Goal: Navigation & Orientation: Find specific page/section

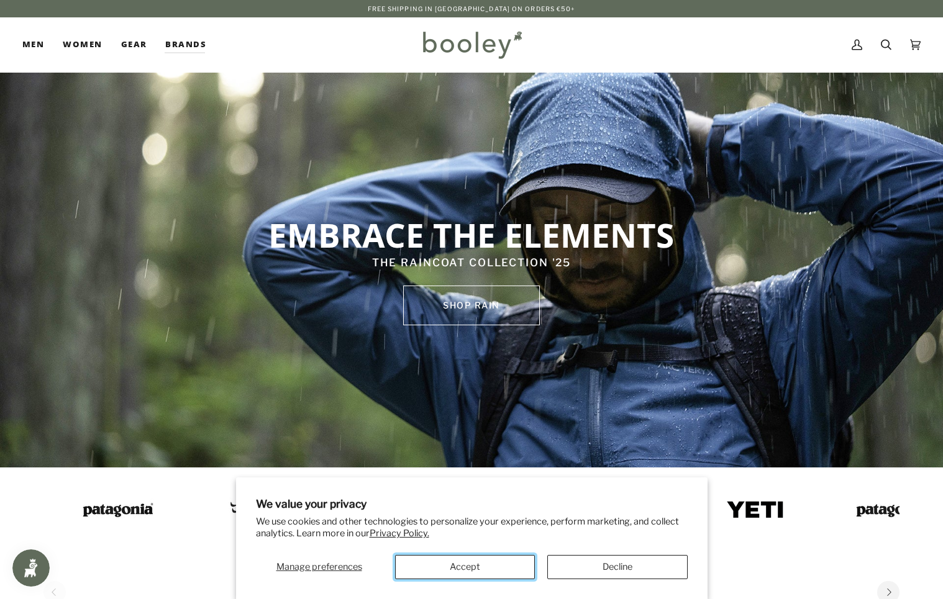
drag, startPoint x: 439, startPoint y: 564, endPoint x: 453, endPoint y: 556, distance: 16.4
click at [439, 564] on button "Accept" at bounding box center [465, 567] width 140 height 24
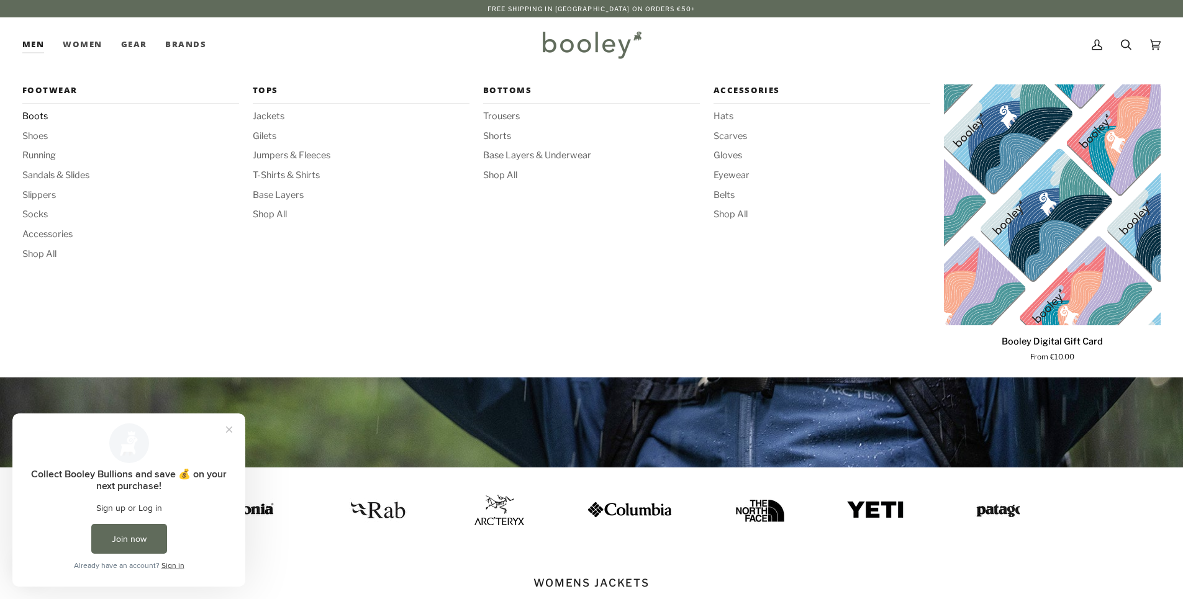
click at [42, 111] on span "Boots" at bounding box center [130, 117] width 217 height 14
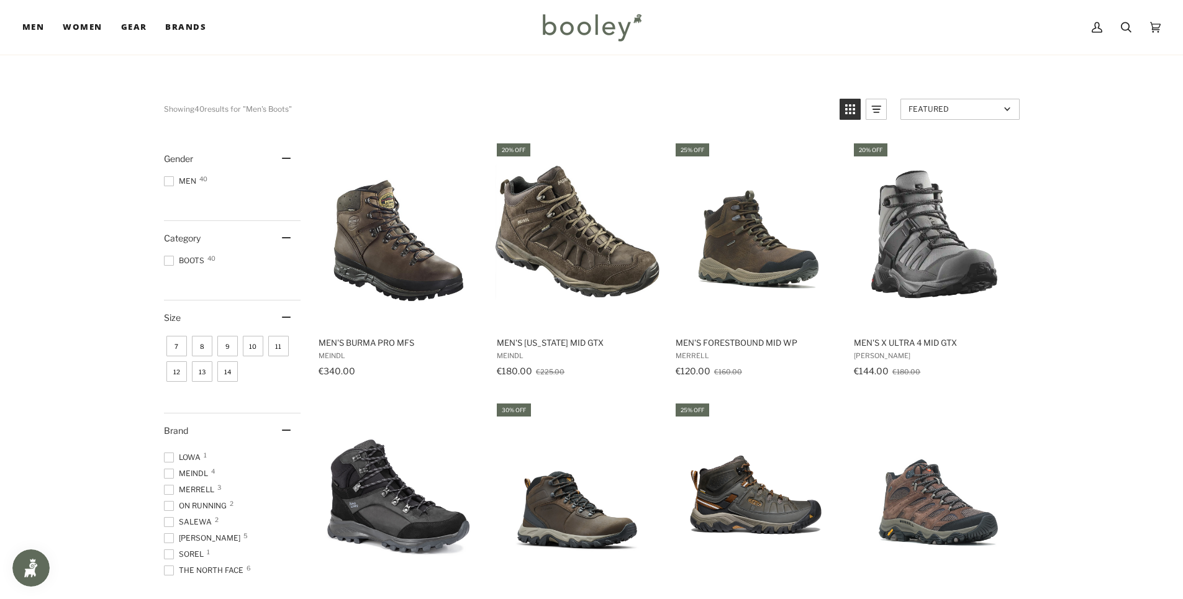
scroll to position [62, 0]
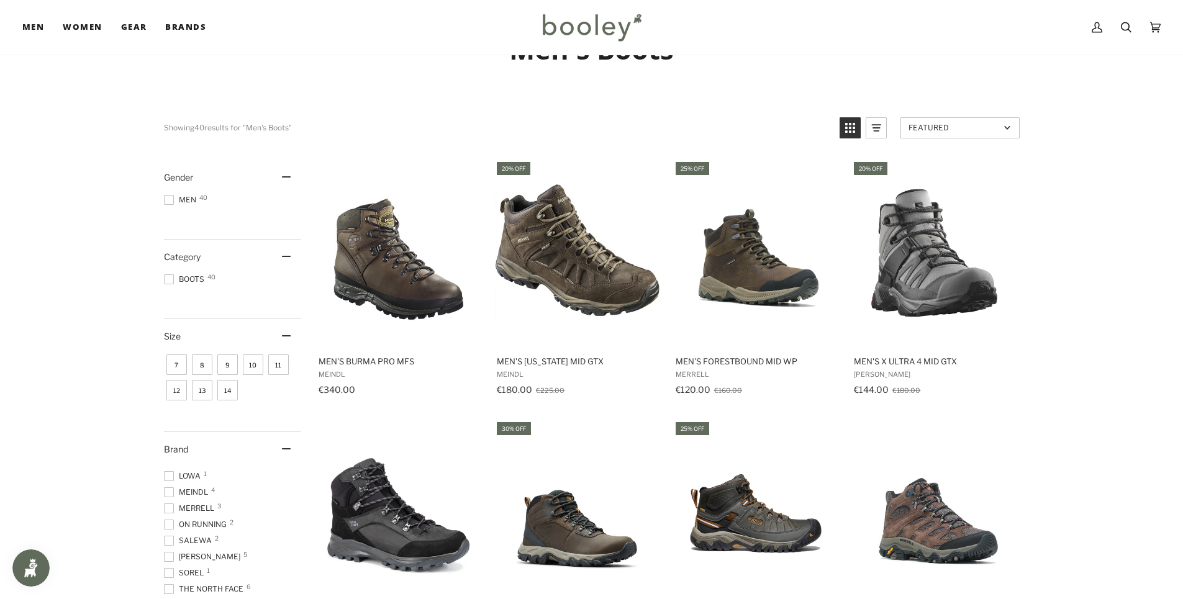
click at [209, 369] on span "8" at bounding box center [202, 365] width 20 height 20
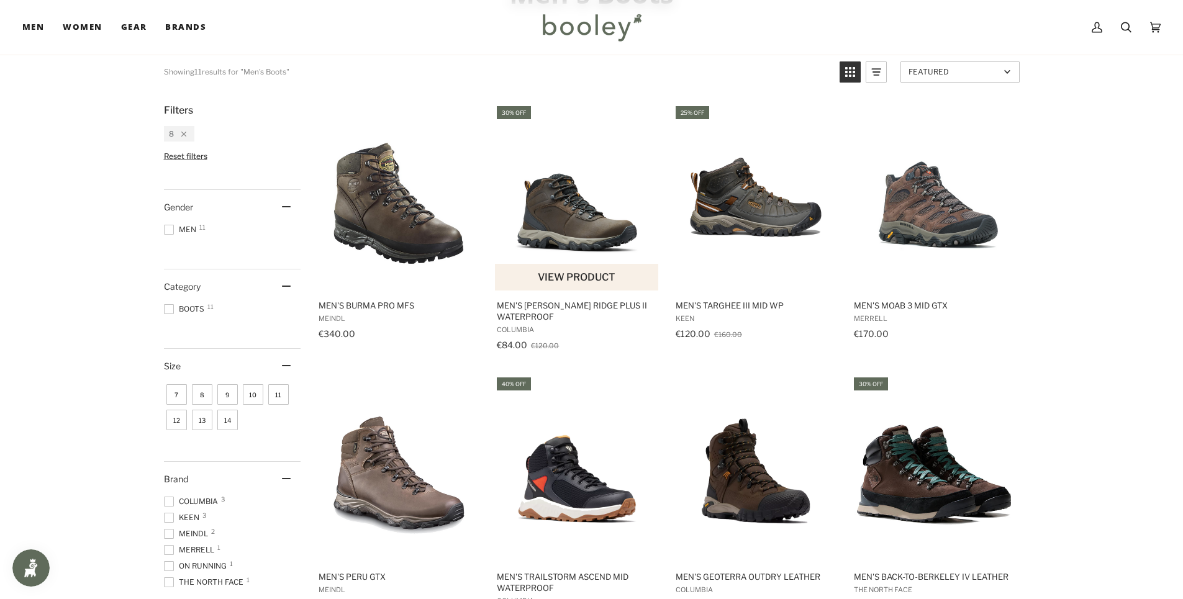
scroll to position [62, 0]
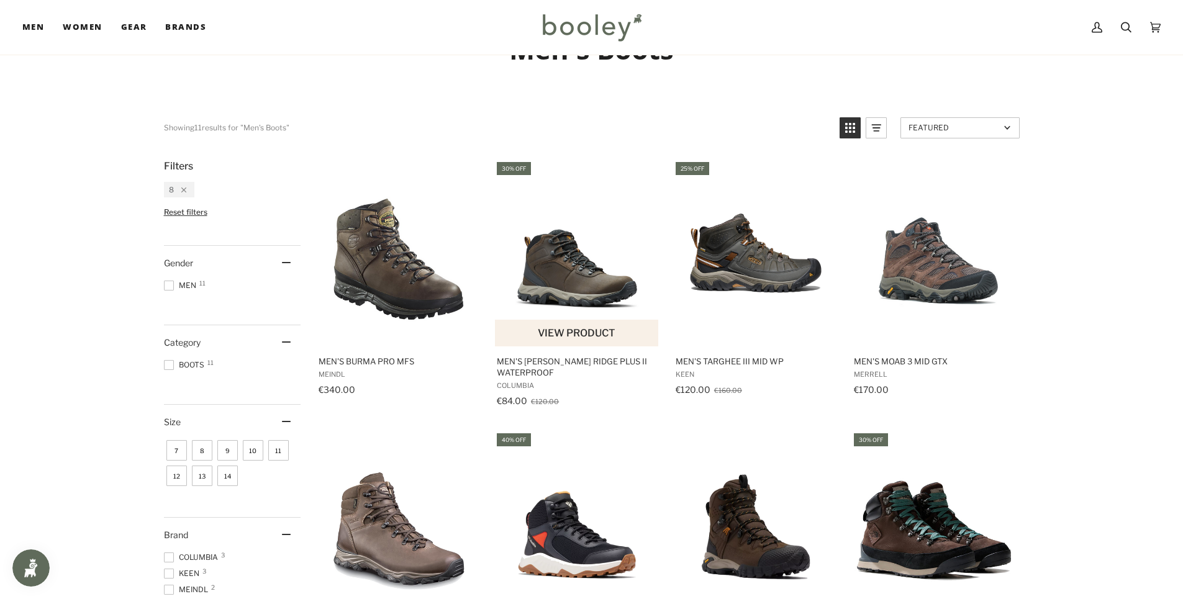
click at [622, 296] on img "Men's Newton Ridge Plus II Waterproof" at bounding box center [577, 253] width 165 height 165
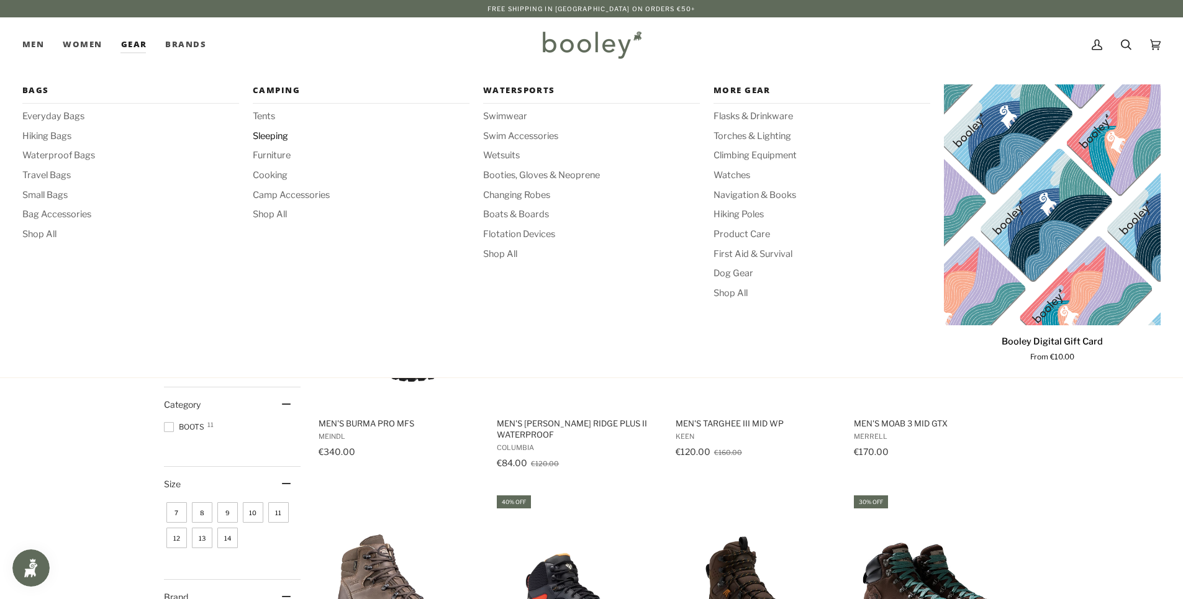
click at [280, 139] on span "Sleeping" at bounding box center [361, 137] width 217 height 14
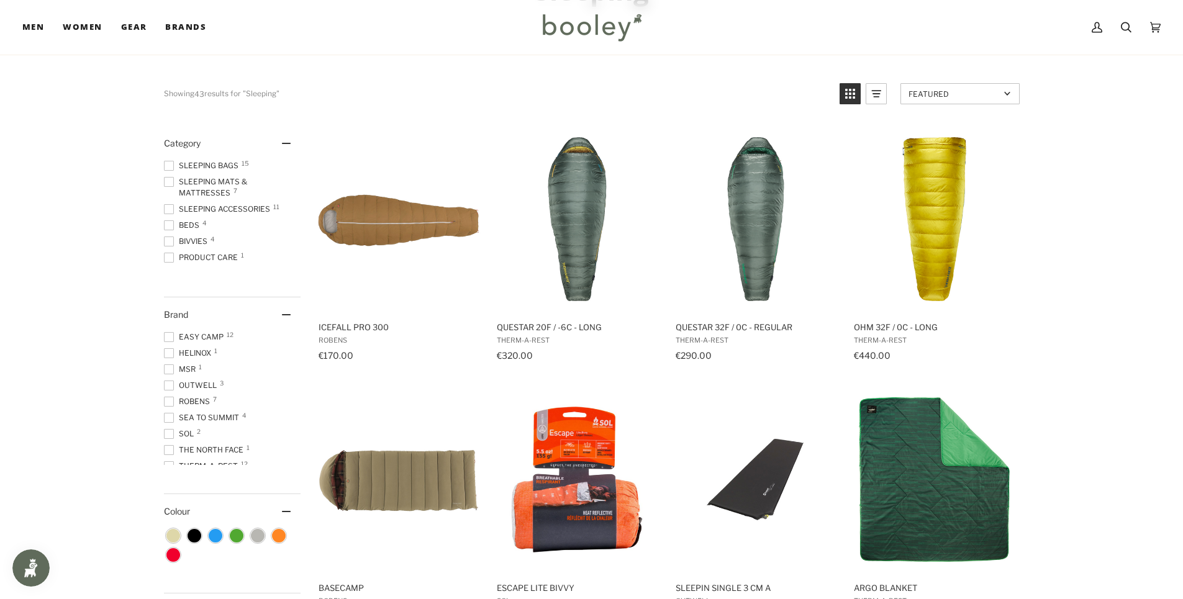
scroll to position [124, 0]
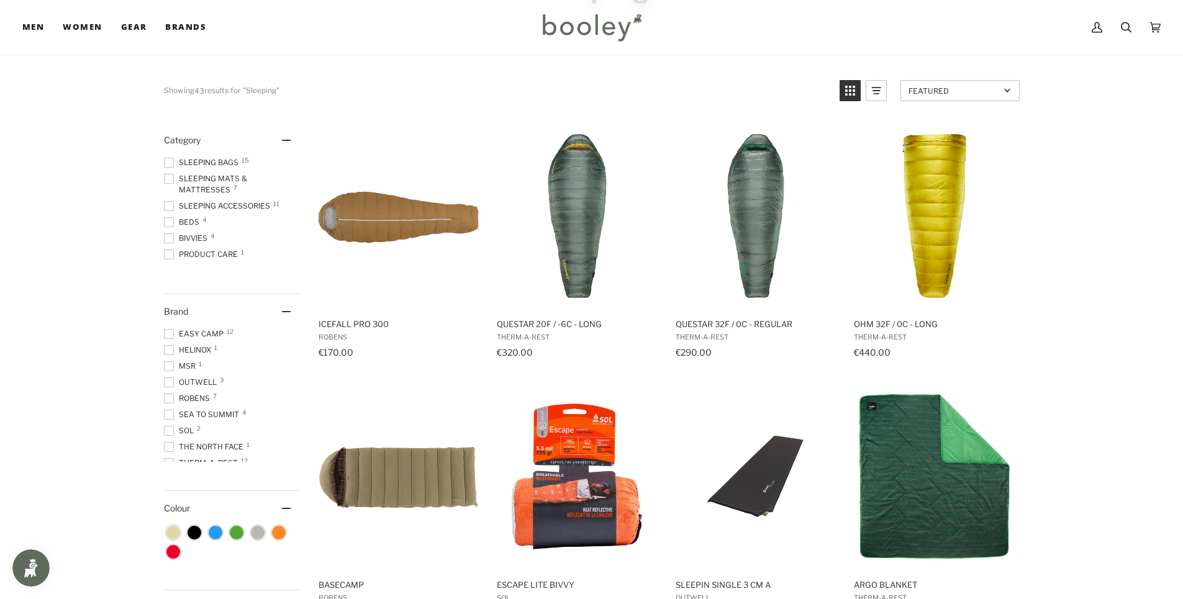
click at [167, 401] on span at bounding box center [169, 399] width 10 height 10
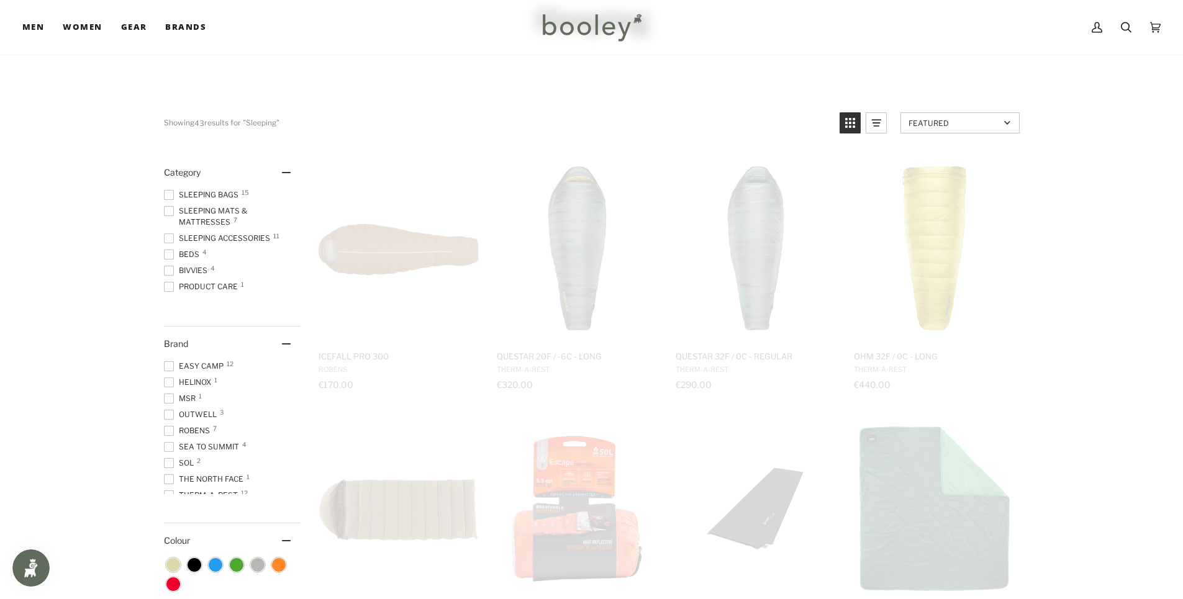
scroll to position [0, 0]
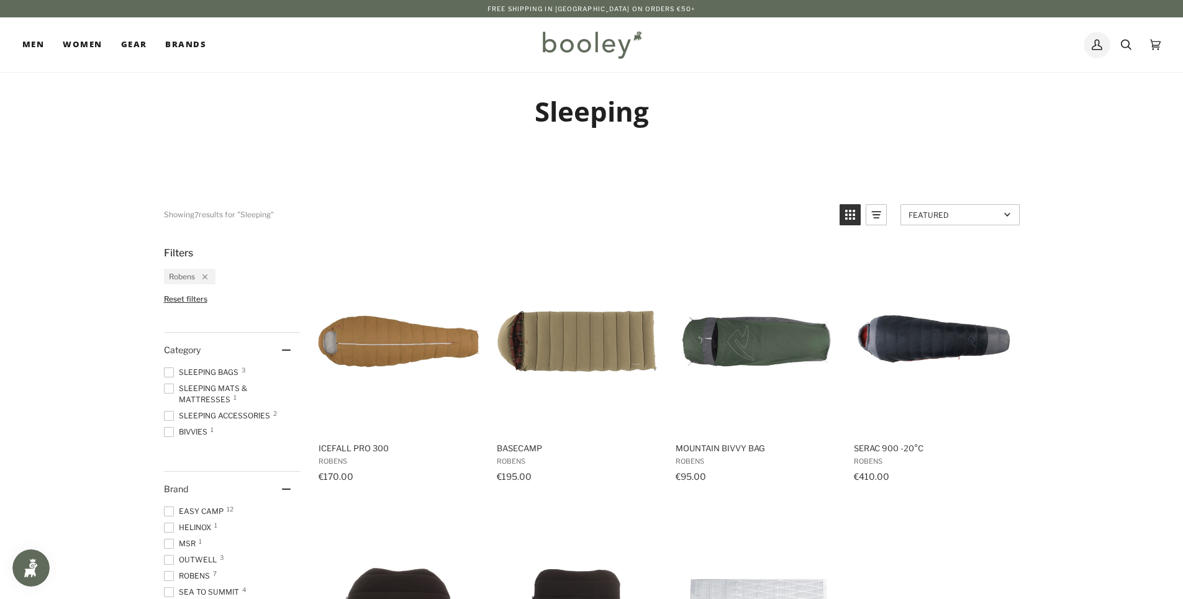
click at [1099, 47] on icon at bounding box center [1097, 44] width 11 height 19
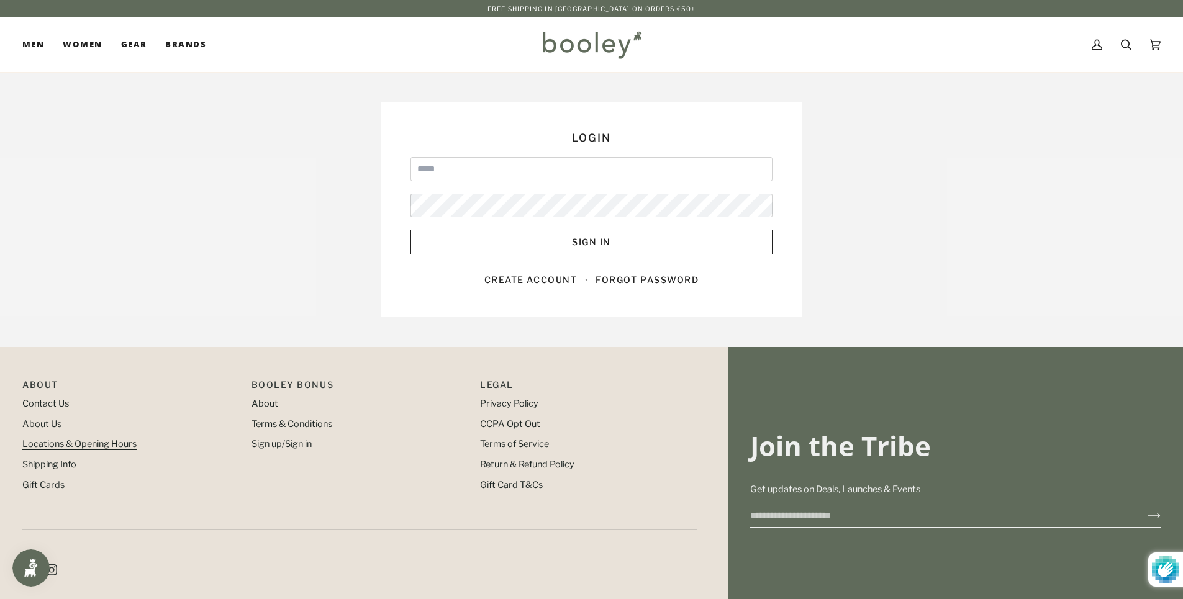
click at [66, 445] on link "Locations & Opening Hours" at bounding box center [79, 444] width 114 height 11
